Goal: Find specific page/section: Find specific page/section

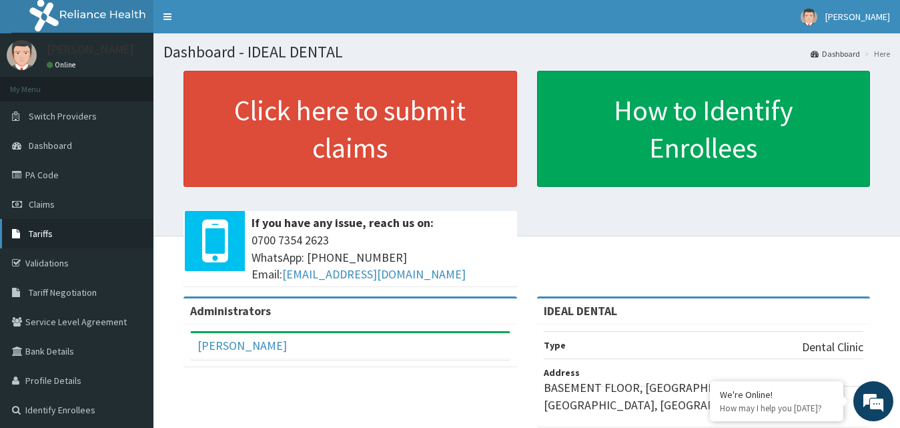
click at [45, 234] on span "Tariffs" at bounding box center [41, 233] width 24 height 12
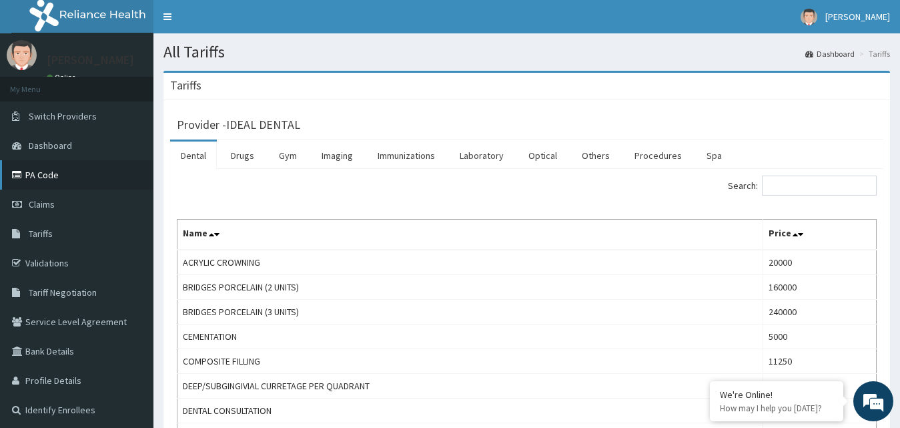
click at [59, 183] on link "PA Code" at bounding box center [76, 174] width 153 height 29
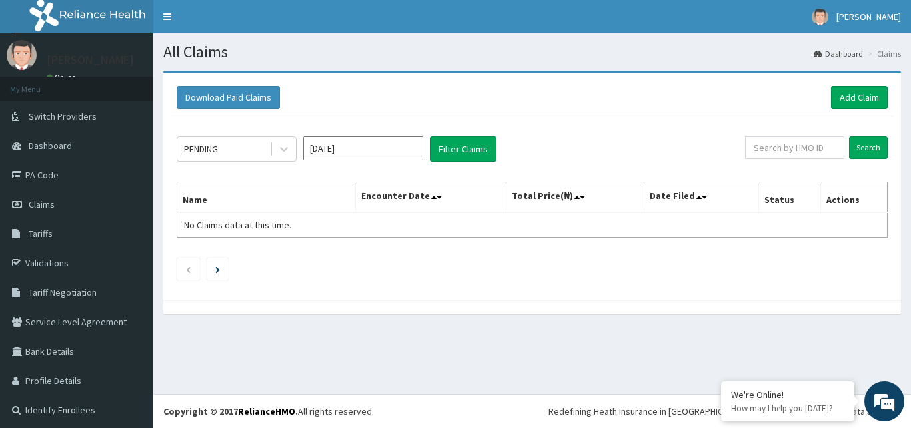
scroll to position [3, 0]
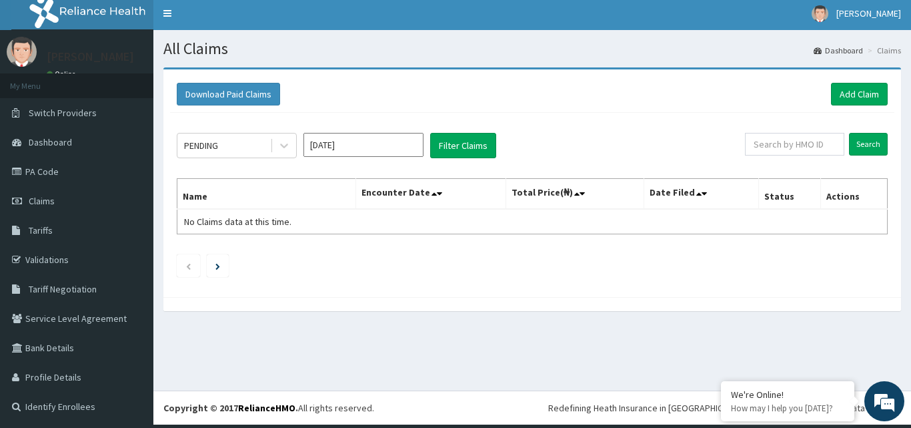
click at [414, 293] on div "Download Paid Claims Add Claim × Note you can only download claims within a max…" at bounding box center [532, 182] width 738 height 227
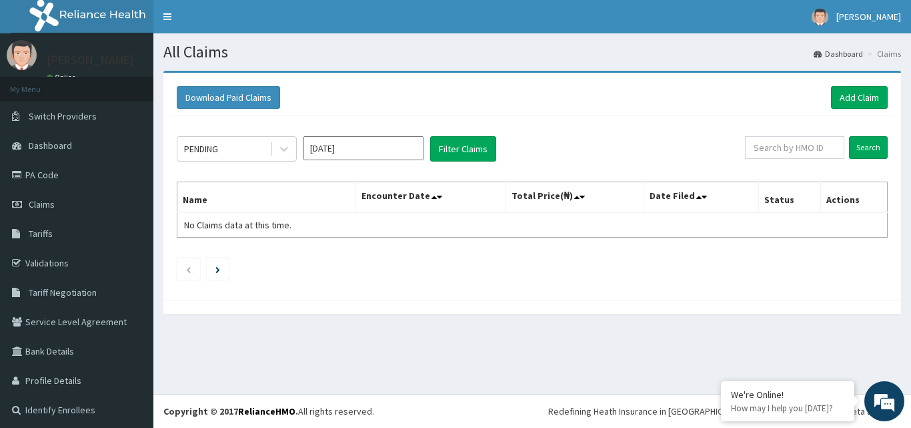
click at [468, 281] on div "PENDING [DATE] Filter Claims Search Name Encounter Date Total Price(₦) Date Fil…" at bounding box center [532, 204] width 724 height 177
click at [220, 266] on icon "Next page" at bounding box center [217, 269] width 5 height 7
click at [190, 273] on icon "Previous page" at bounding box center [188, 269] width 6 height 8
click at [326, 325] on div "Download Paid Claims Add Claim × Note you can only download claims within a max…" at bounding box center [532, 199] width 758 height 257
